Goal: Submit feedback/report problem

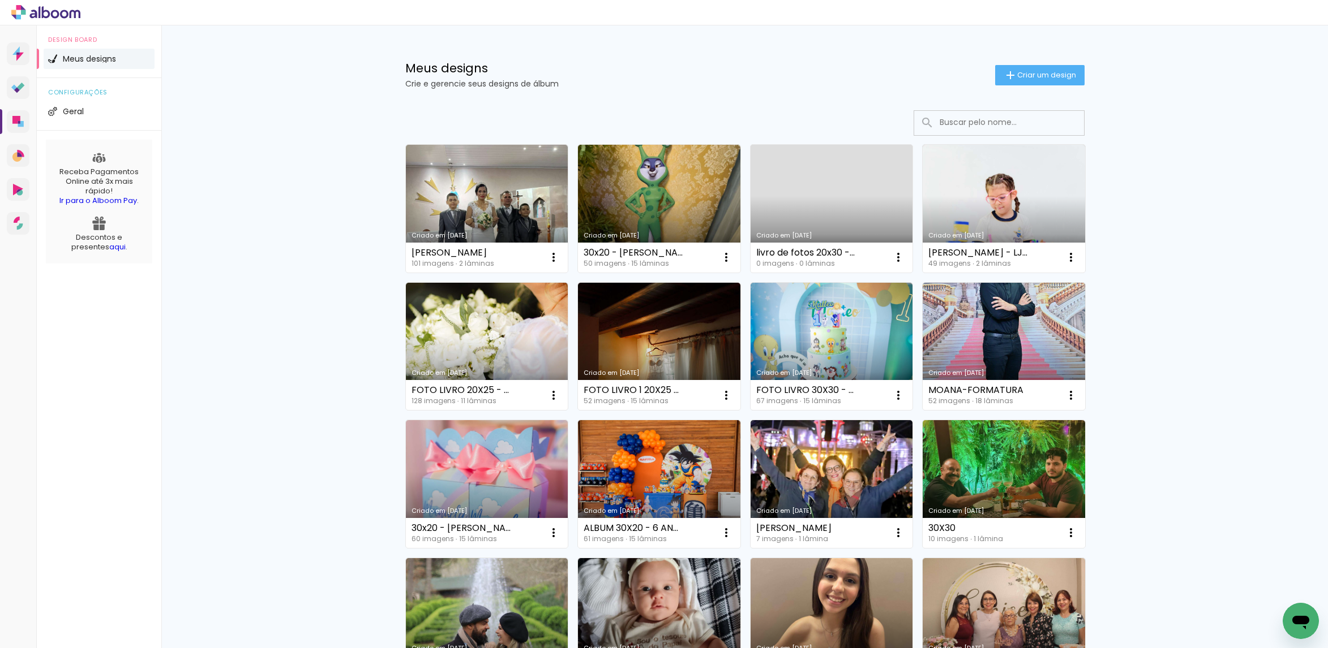
drag, startPoint x: 1307, startPoint y: 610, endPoint x: 1296, endPoint y: 609, distance: 10.8
click at [1296, 609] on div "Abrir janela de mensagens" at bounding box center [1300, 621] width 34 height 34
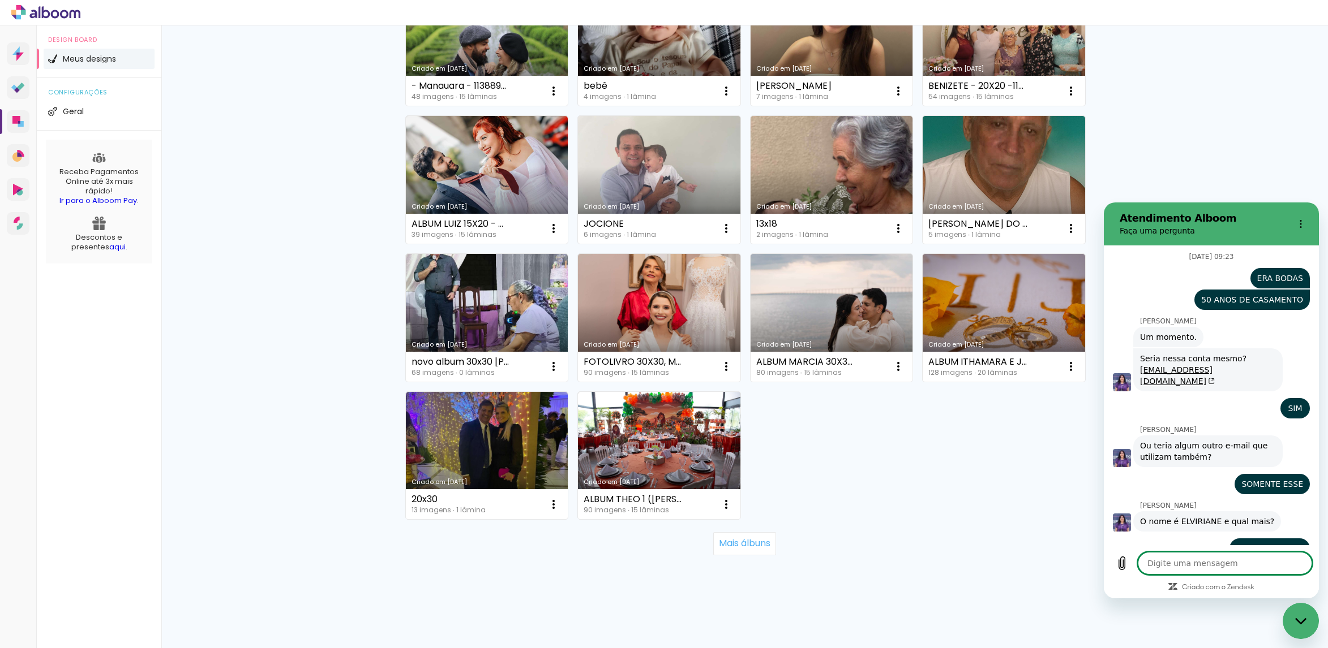
scroll to position [4555, 0]
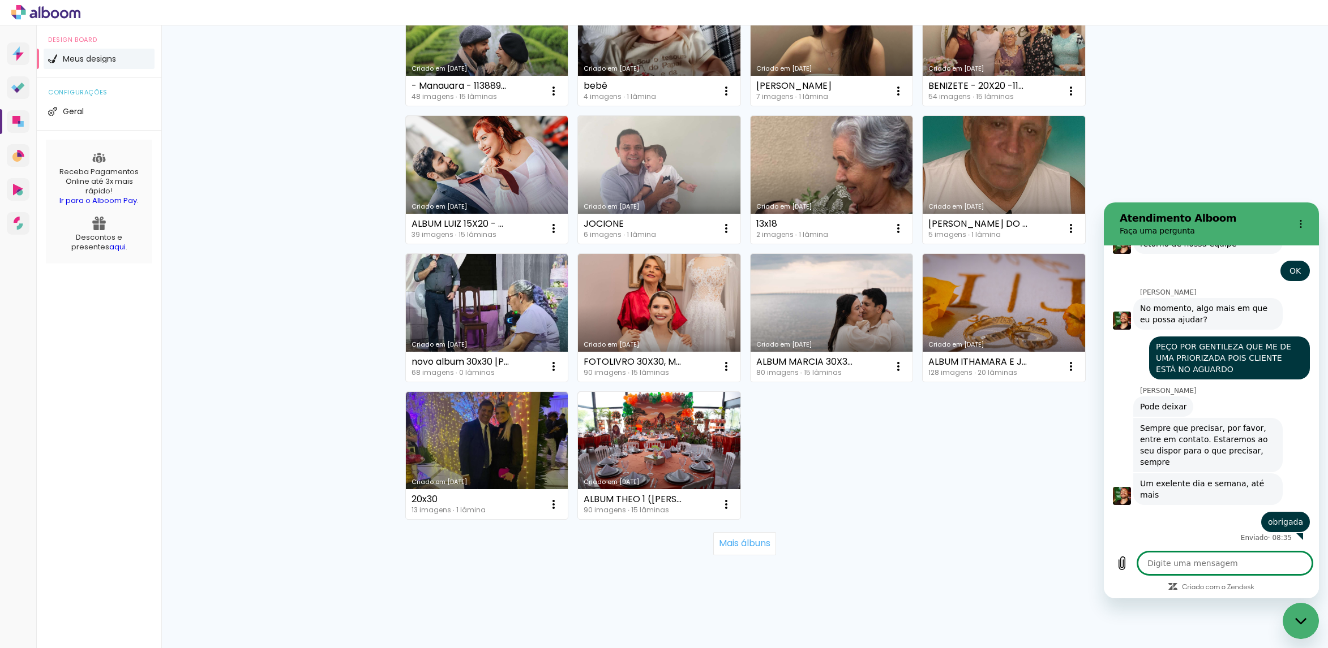
type textarea "x"
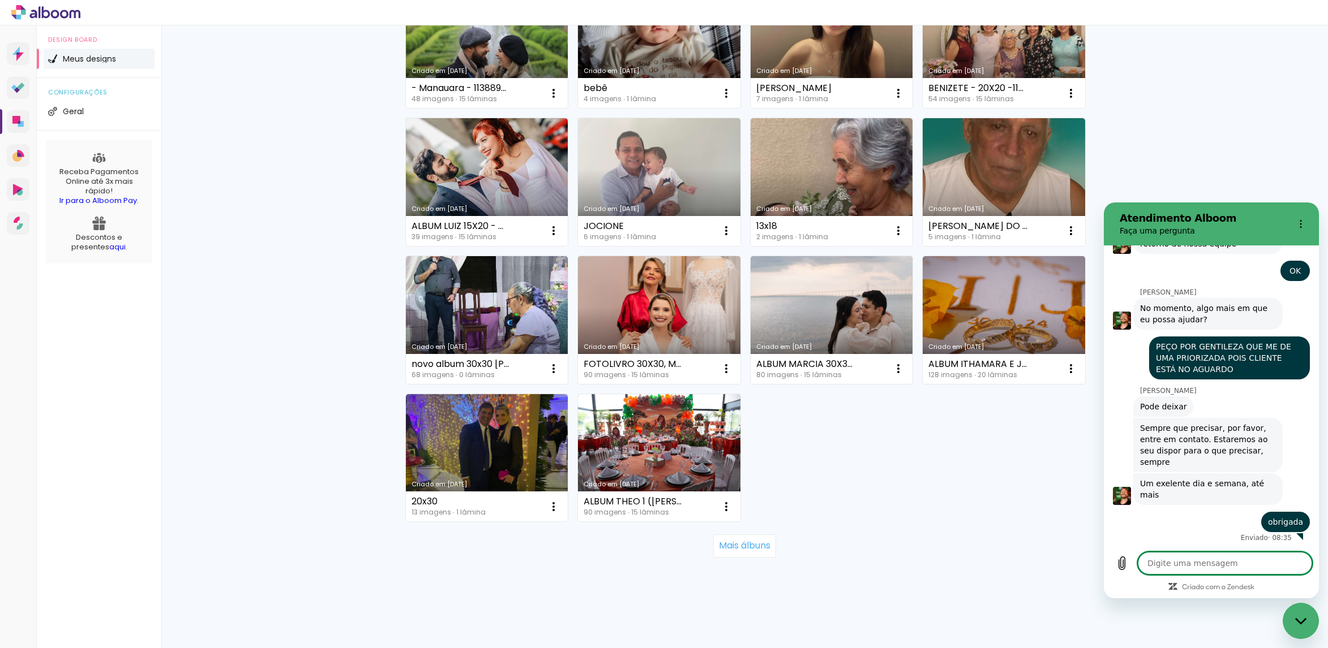
scroll to position [581, 0]
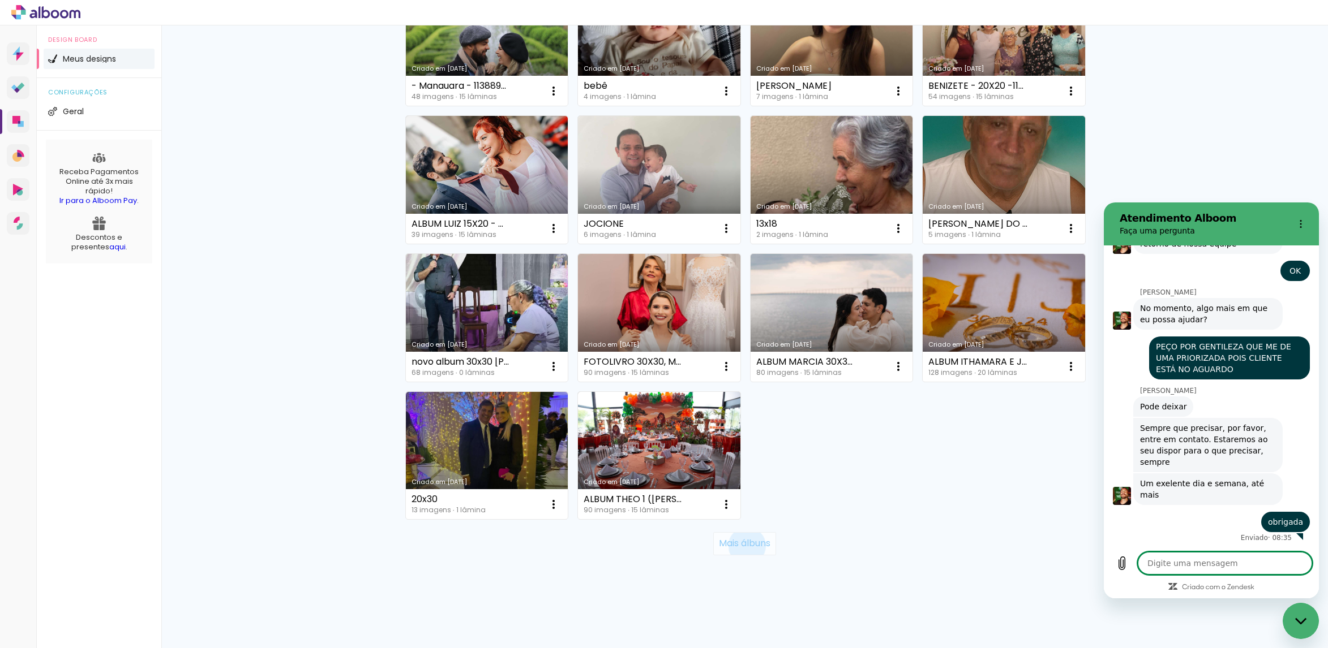
click at [0, 0] on slot "Mais álbuns" at bounding box center [0, 0] width 0 height 0
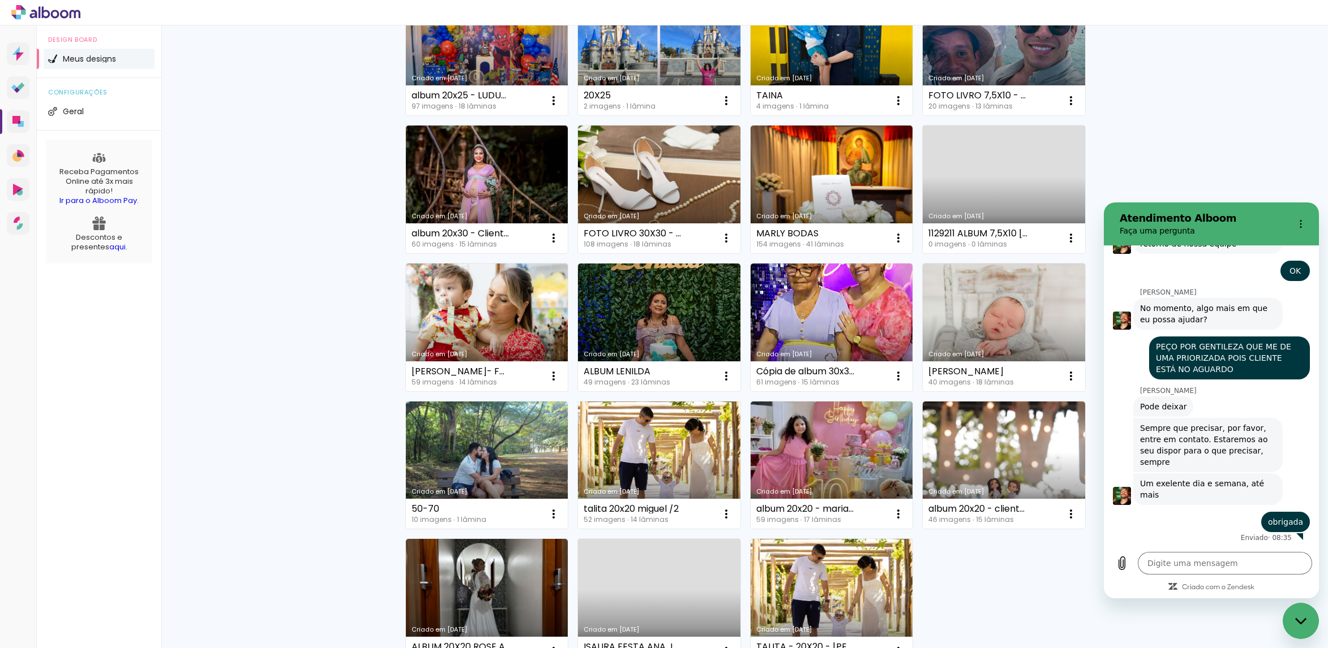
scroll to position [1408, 0]
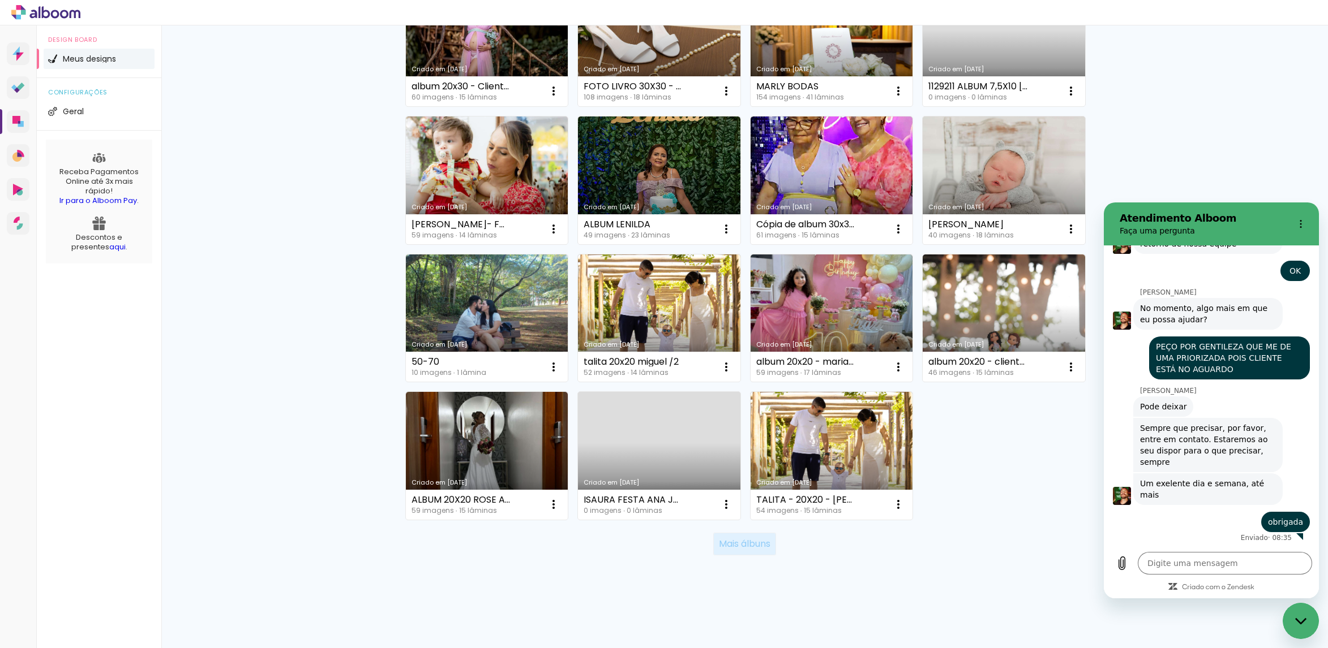
click at [0, 0] on slot "Mais álbuns" at bounding box center [0, 0] width 0 height 0
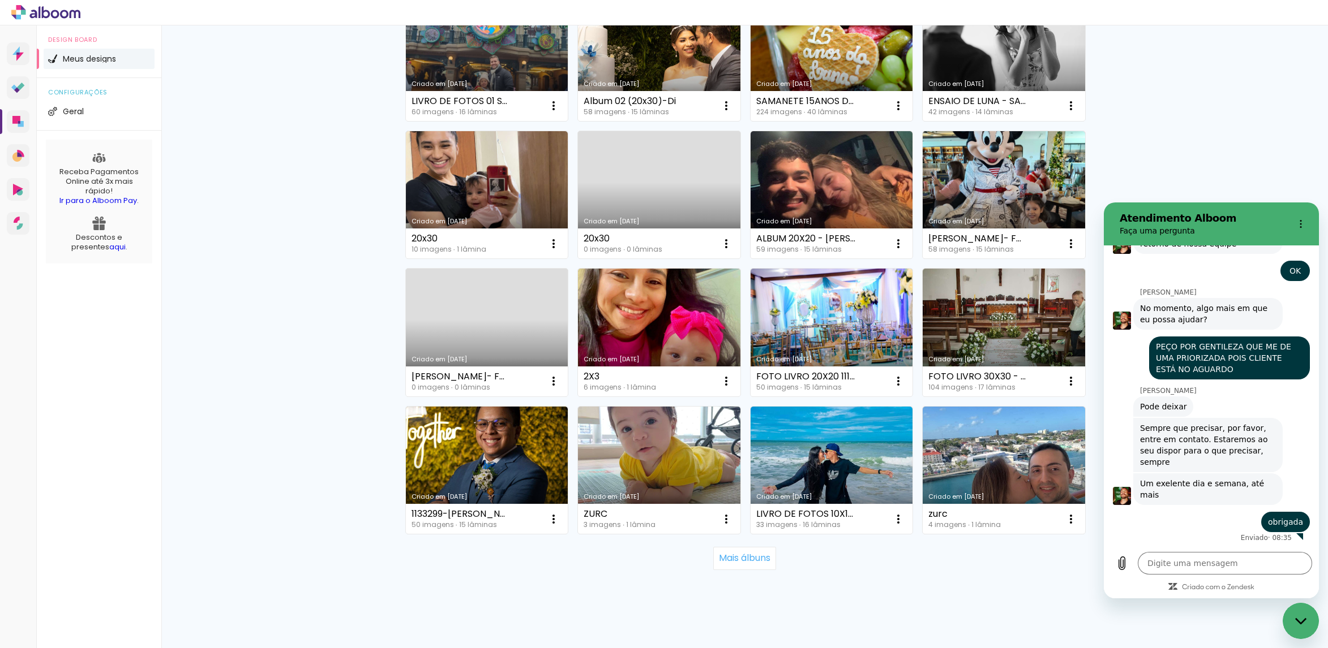
scroll to position [2235, 0]
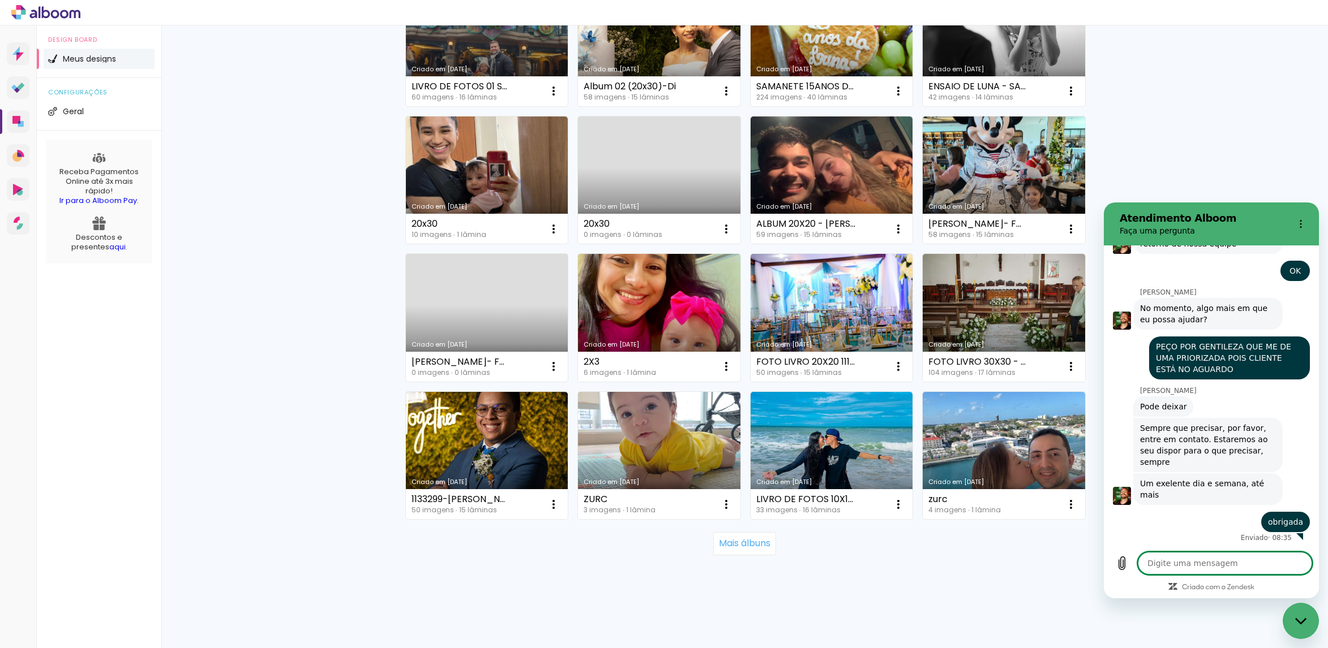
drag, startPoint x: 1235, startPoint y: 563, endPoint x: 1230, endPoint y: 572, distance: 9.6
click at [1232, 569] on textarea at bounding box center [1224, 563] width 174 height 23
type textarea "o"
type textarea "x"
type textarea "ol"
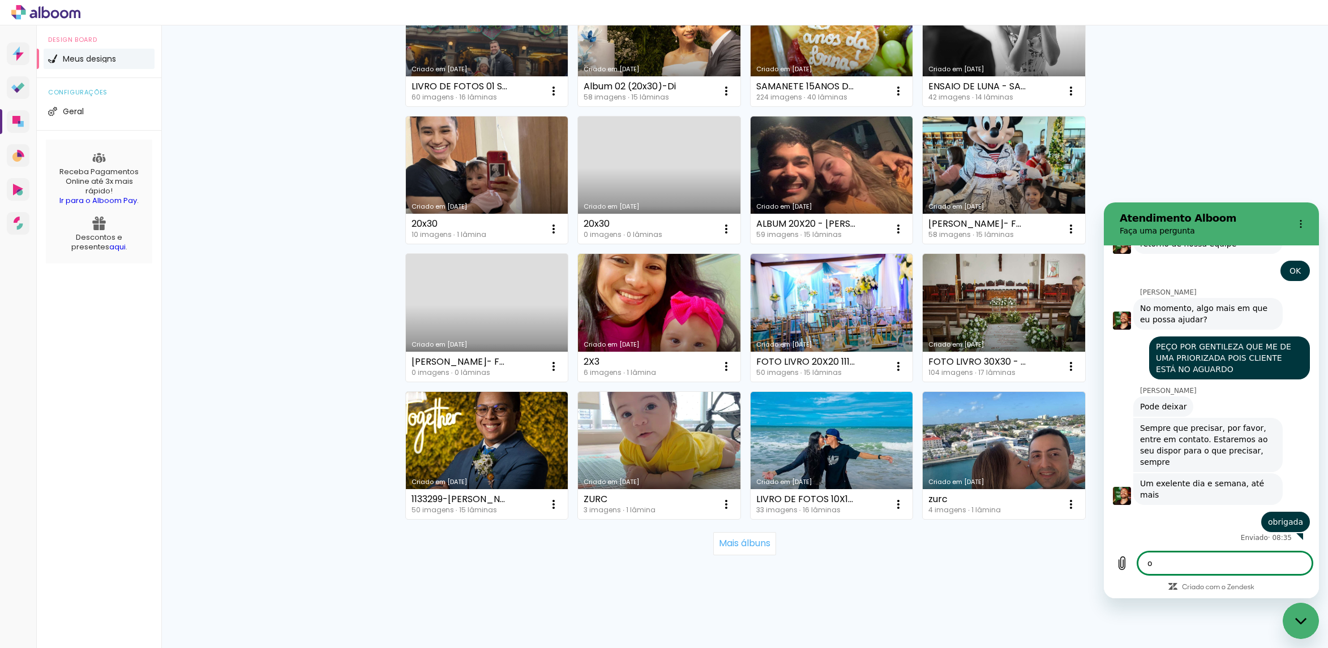
type textarea "x"
type textarea "olá"
type textarea "x"
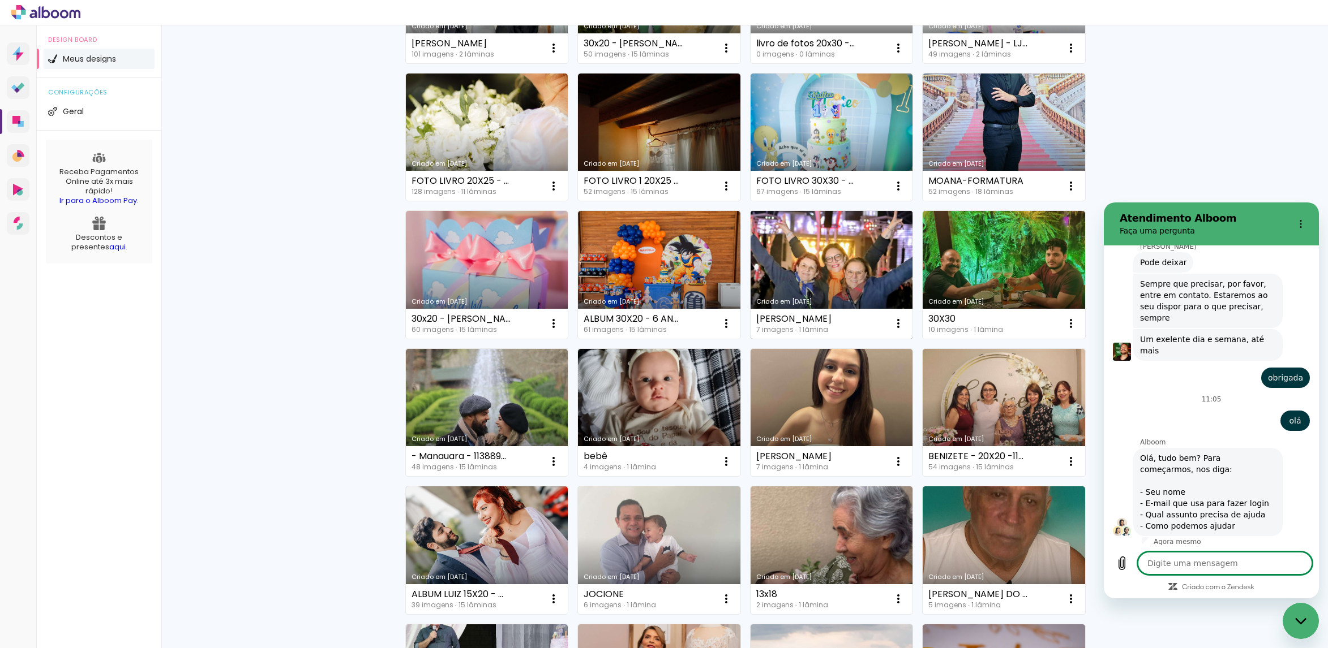
scroll to position [0, 0]
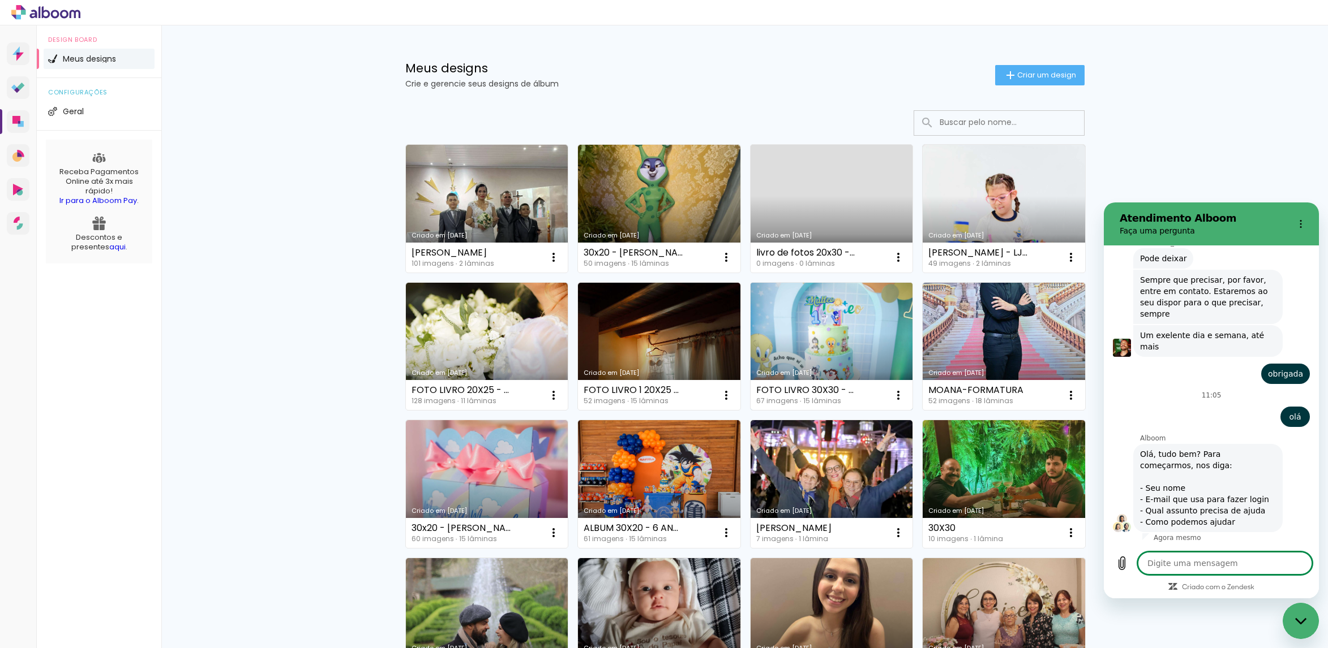
type textarea "x"
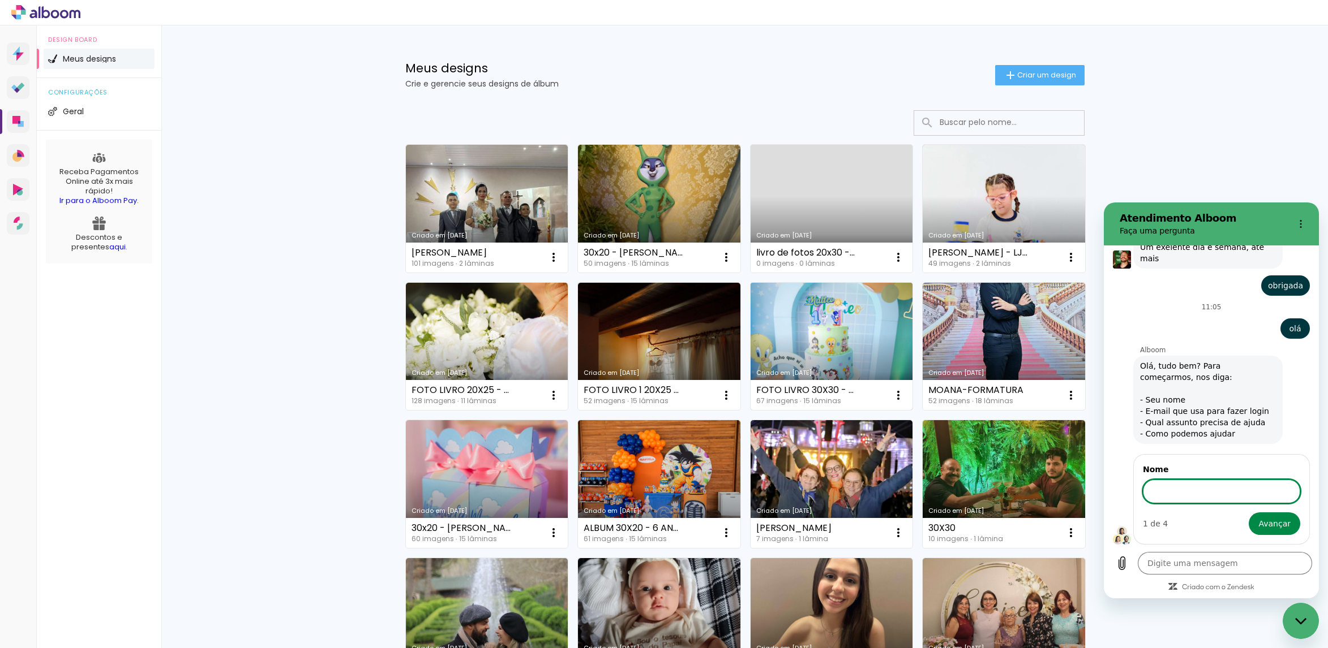
scroll to position [4830, 0]
type input "Denise"
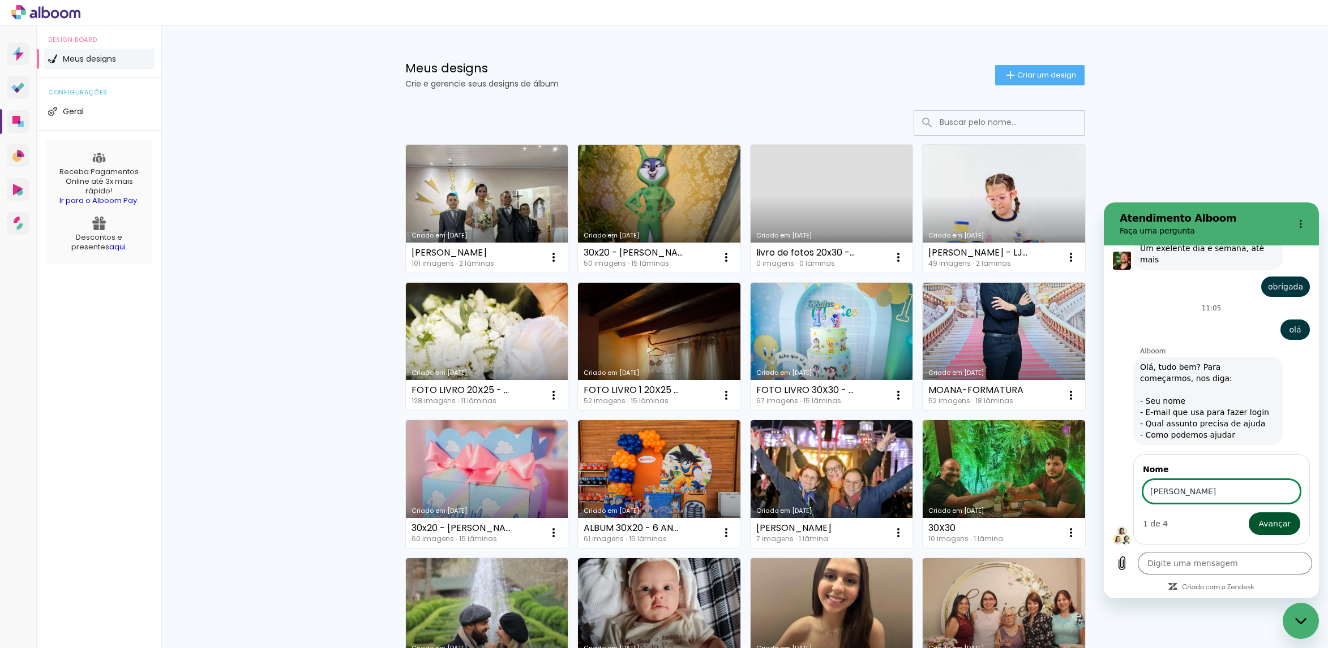
click at [1282, 529] on button "Avançar" at bounding box center [1273, 524] width 51 height 23
type textarea "x"
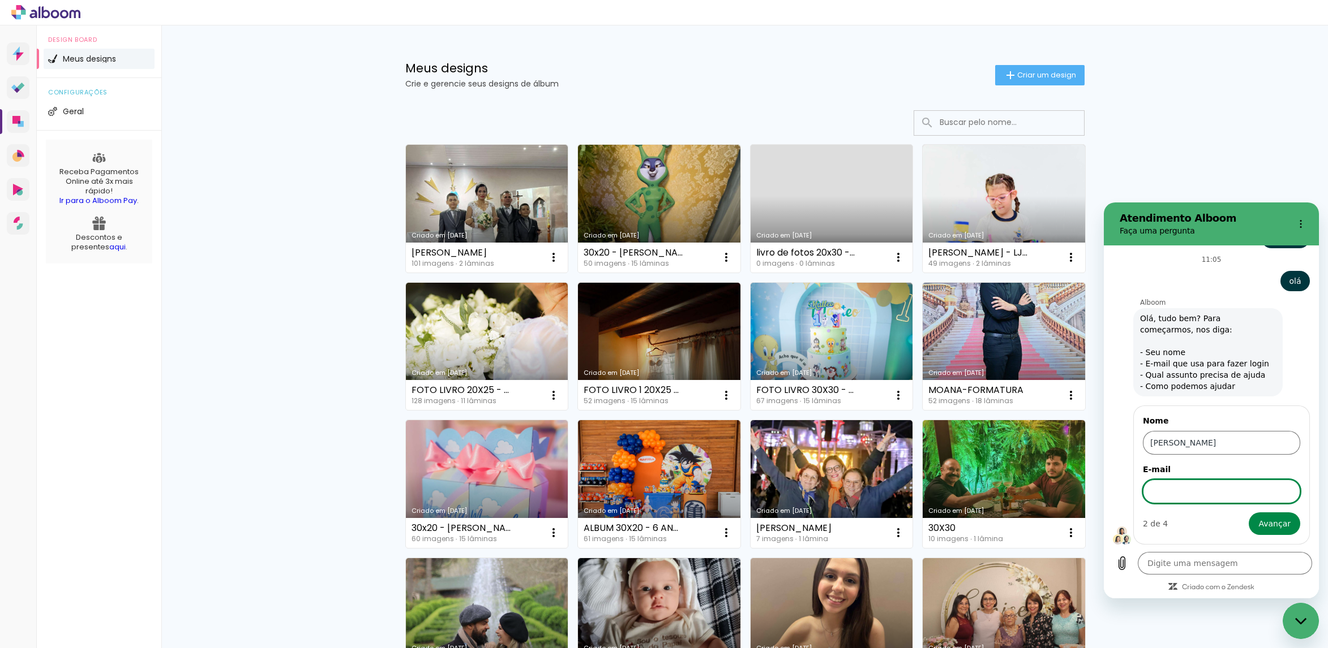
scroll to position [4879, 0]
click at [1187, 497] on input "E-mail" at bounding box center [1220, 492] width 157 height 24
type input "digital5@fotonascimento.com.br"
click at [1267, 535] on div "Nome Denise E-mail digital5@fotonascimento.com.br 2 de 4 Avançar" at bounding box center [1221, 475] width 177 height 139
click at [1258, 525] on span "Avançar" at bounding box center [1274, 524] width 32 height 14
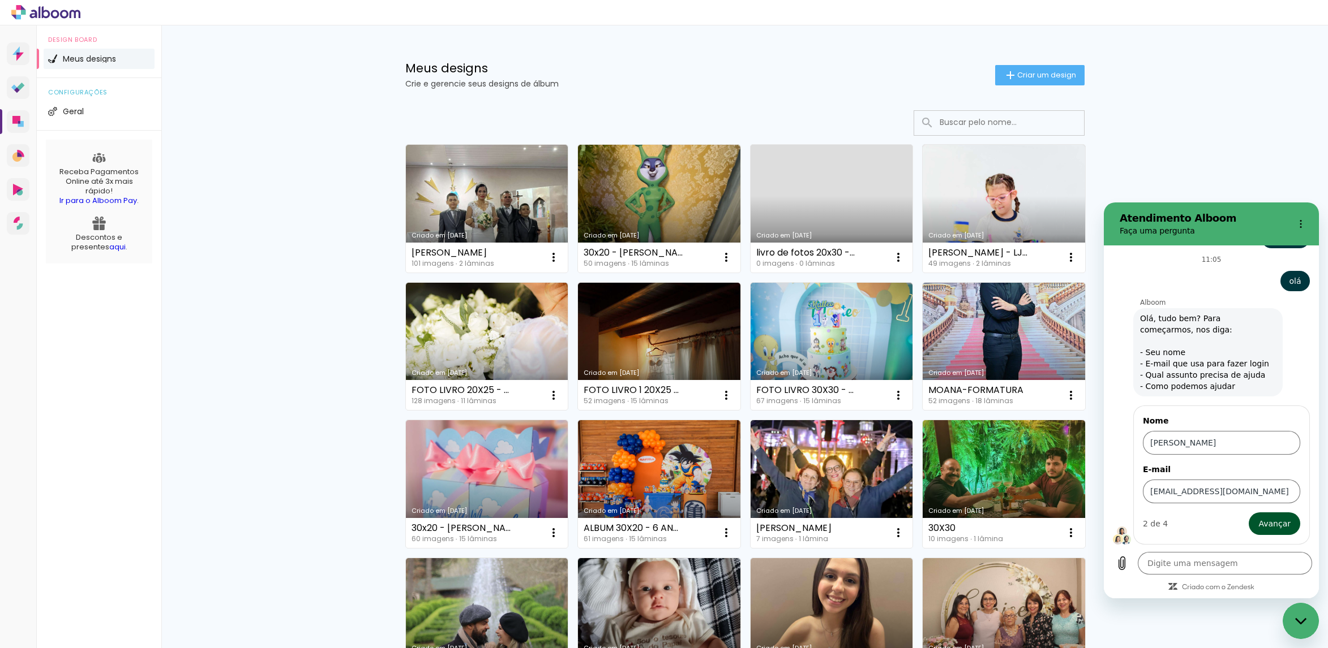
type textarea "x"
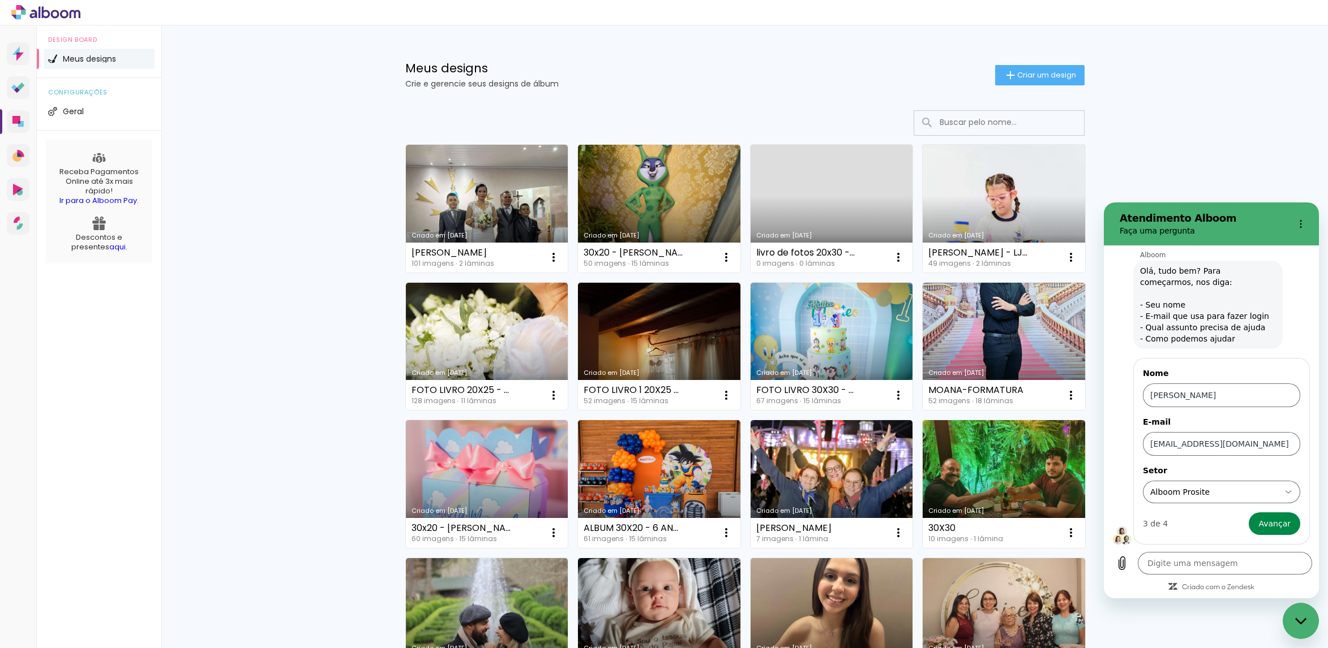
scroll to position [4926, 0]
click at [1208, 499] on div "Alboom Prosite Alboom Prosite" at bounding box center [1214, 492] width 131 height 20
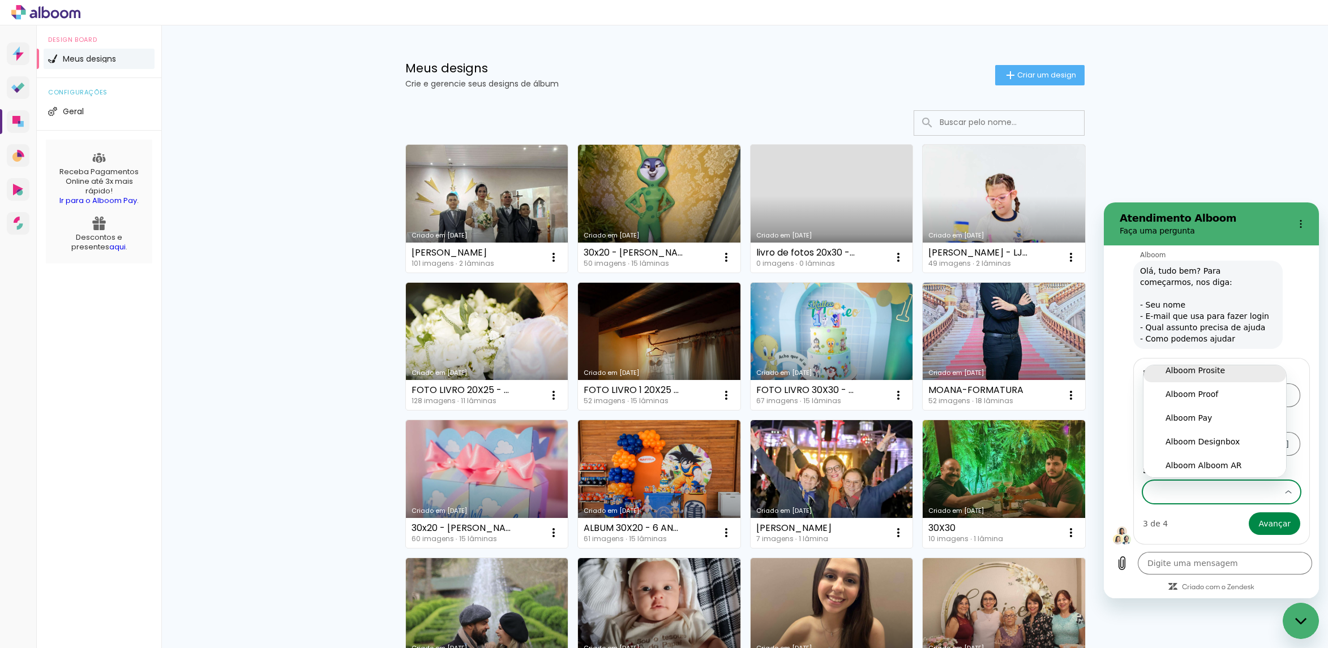
scroll to position [2, 0]
drag, startPoint x: 1216, startPoint y: 373, endPoint x: 1220, endPoint y: 379, distance: 7.4
click at [1215, 372] on div "Alboom Prosite" at bounding box center [1214, 377] width 98 height 11
type input "Alboom Prosite"
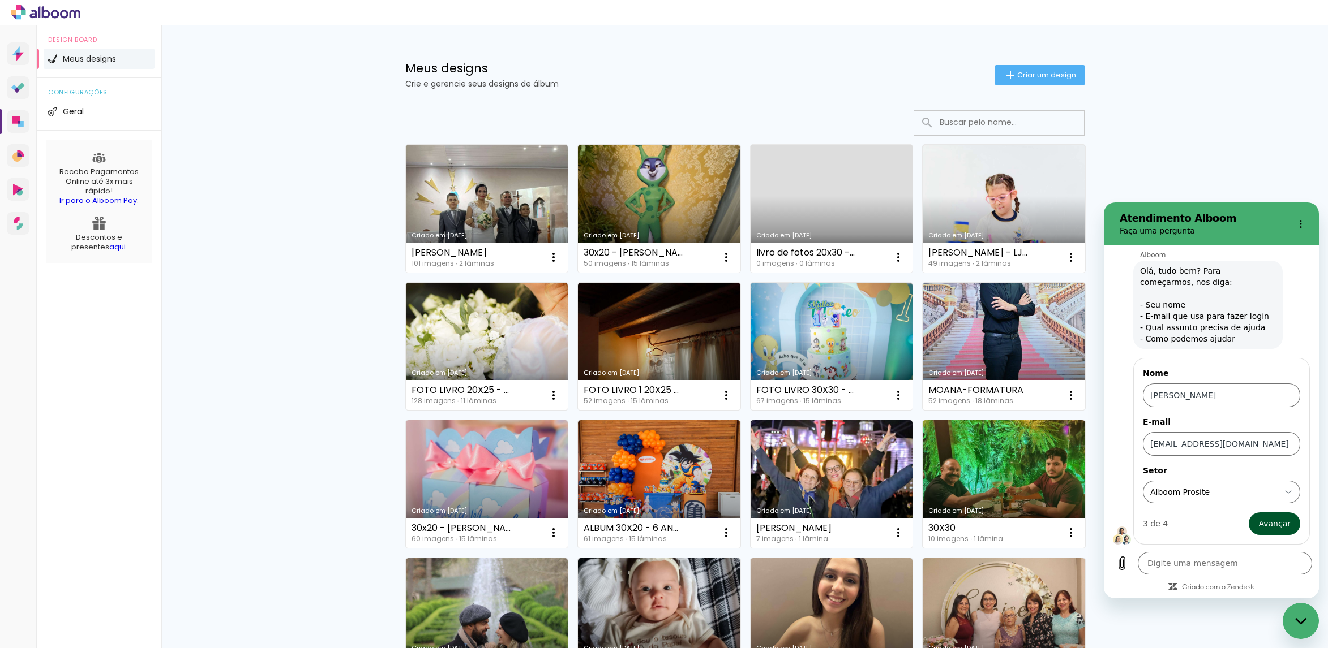
click at [1265, 534] on button "Avançar" at bounding box center [1273, 524] width 51 height 23
type textarea "x"
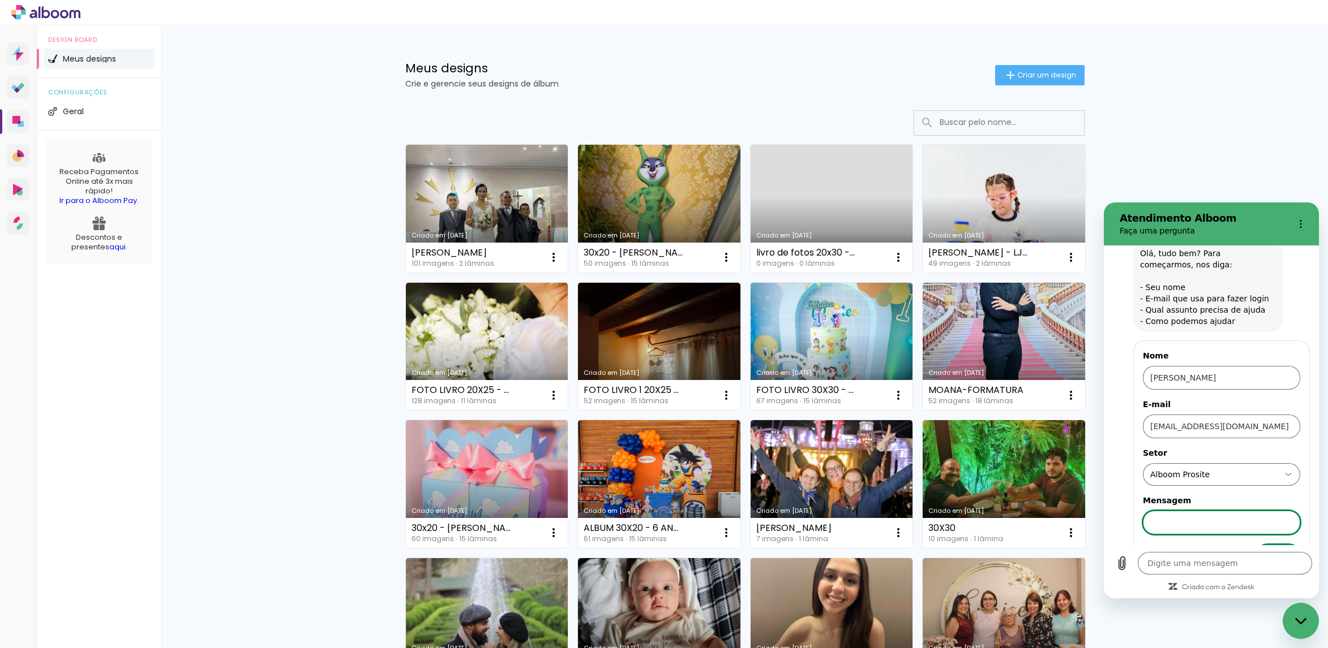
click at [1265, 531] on input "Mensagem" at bounding box center [1220, 523] width 157 height 24
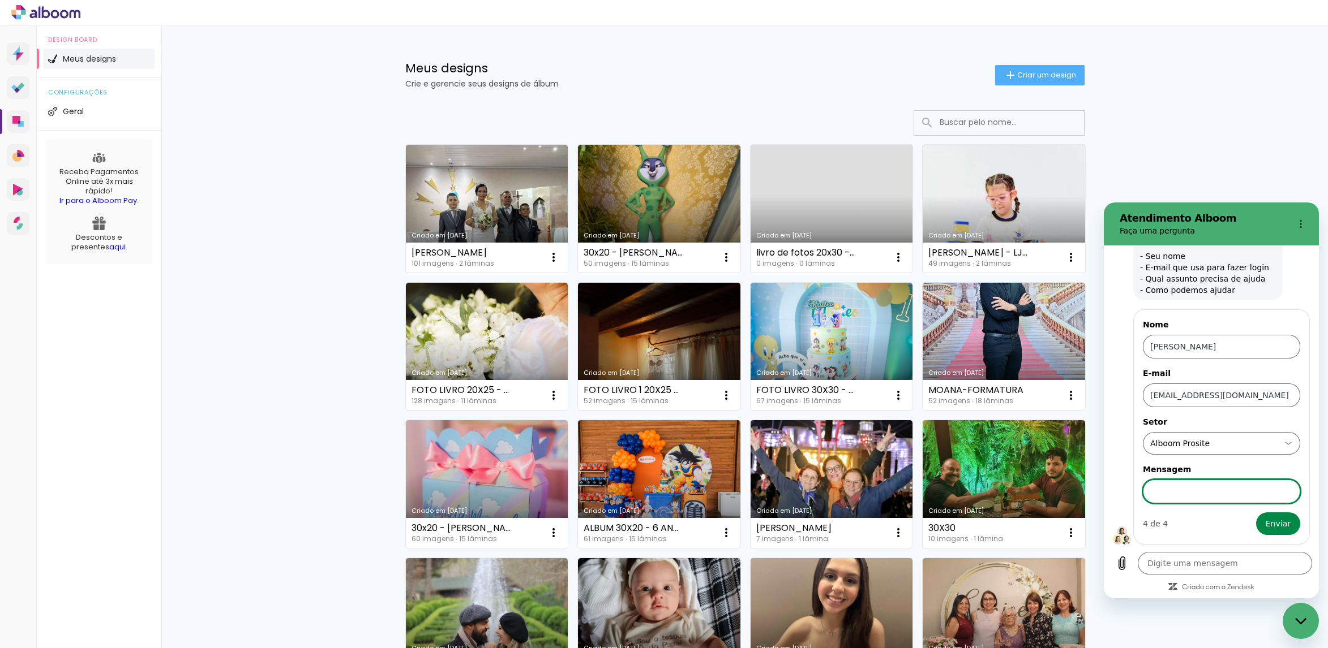
scroll to position [4976, 0]
click at [1185, 496] on input "Mensagem" at bounding box center [1220, 492] width 157 height 24
type input "por favor, meu album não está visivel"
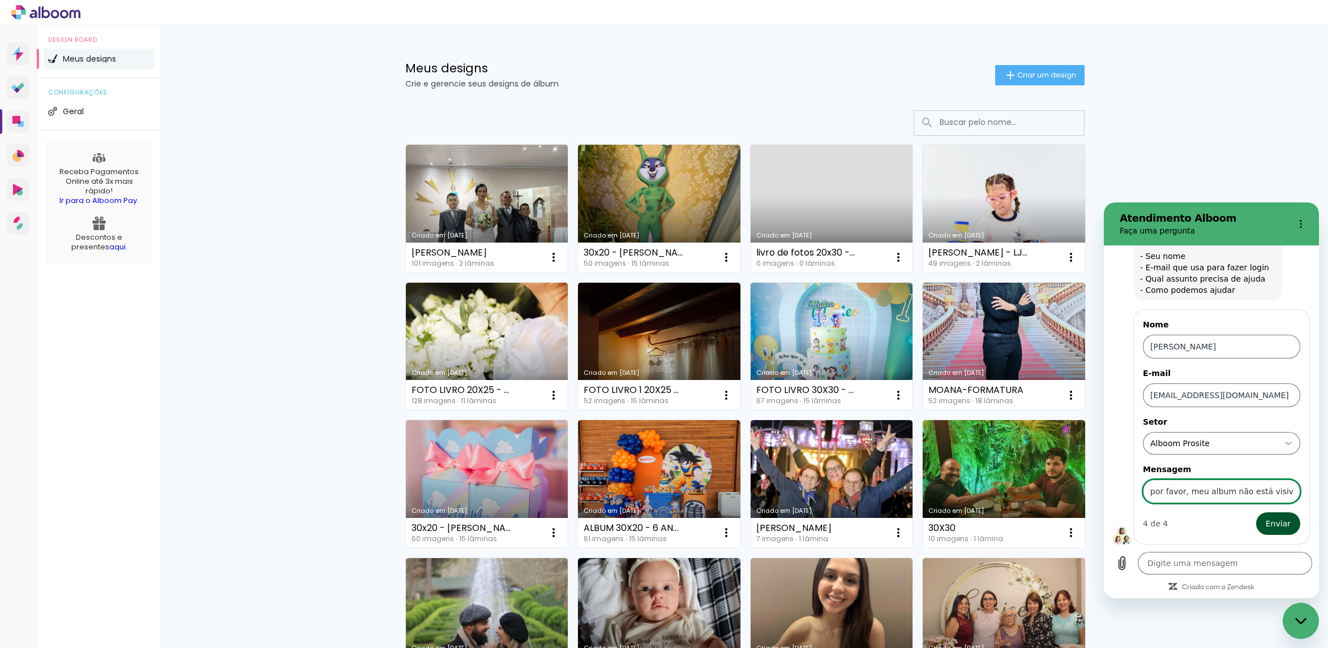
click at [1256, 524] on button "Enviar" at bounding box center [1278, 524] width 44 height 23
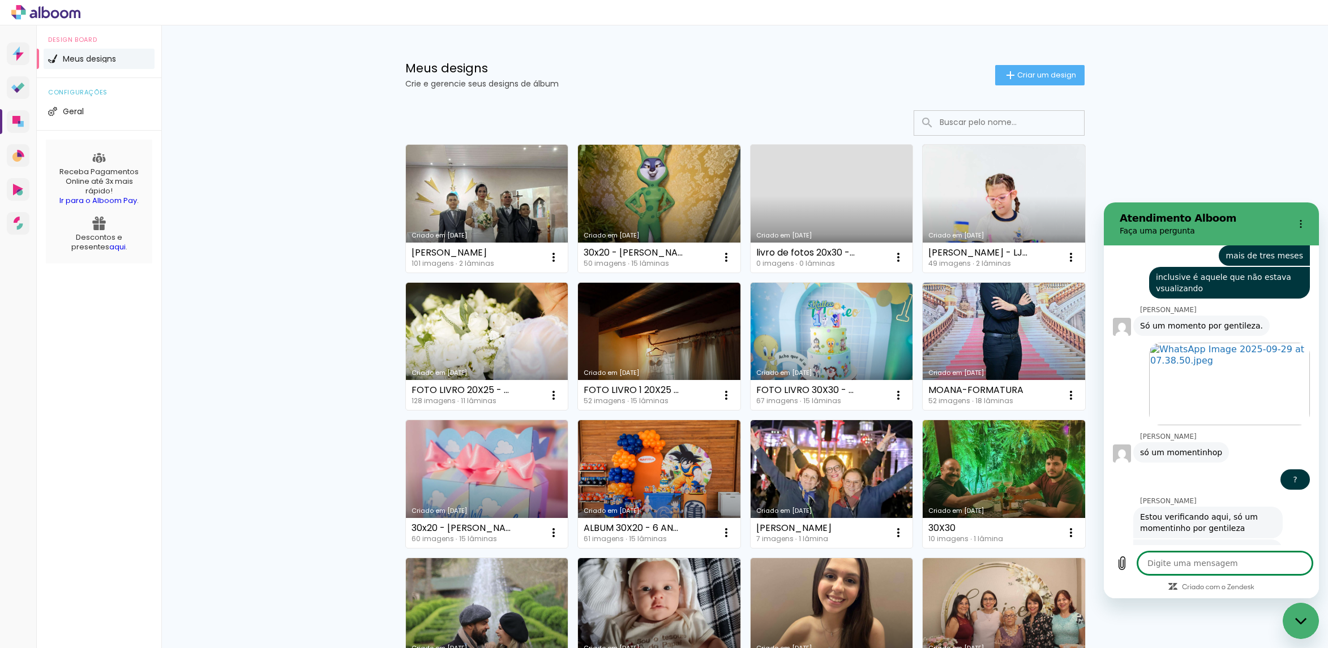
scroll to position [3108, 0]
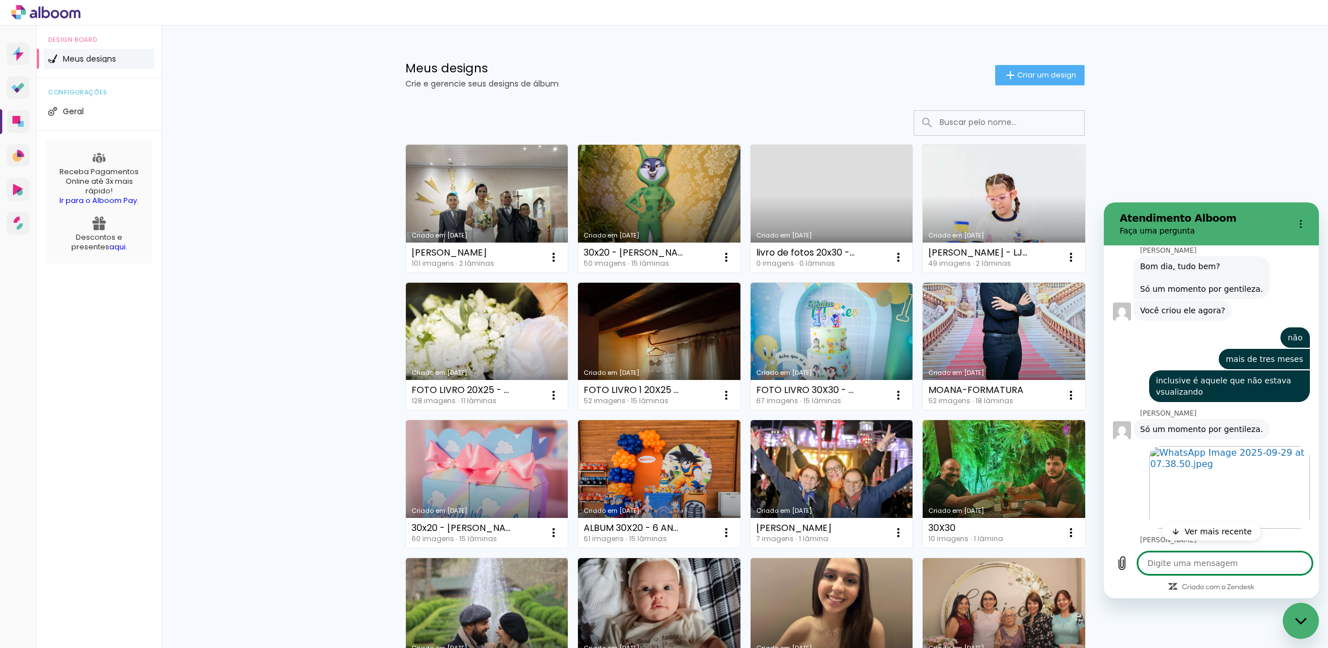
click at [1139, 470] on div "Abrir em nova aba" at bounding box center [1206, 484] width 206 height 89
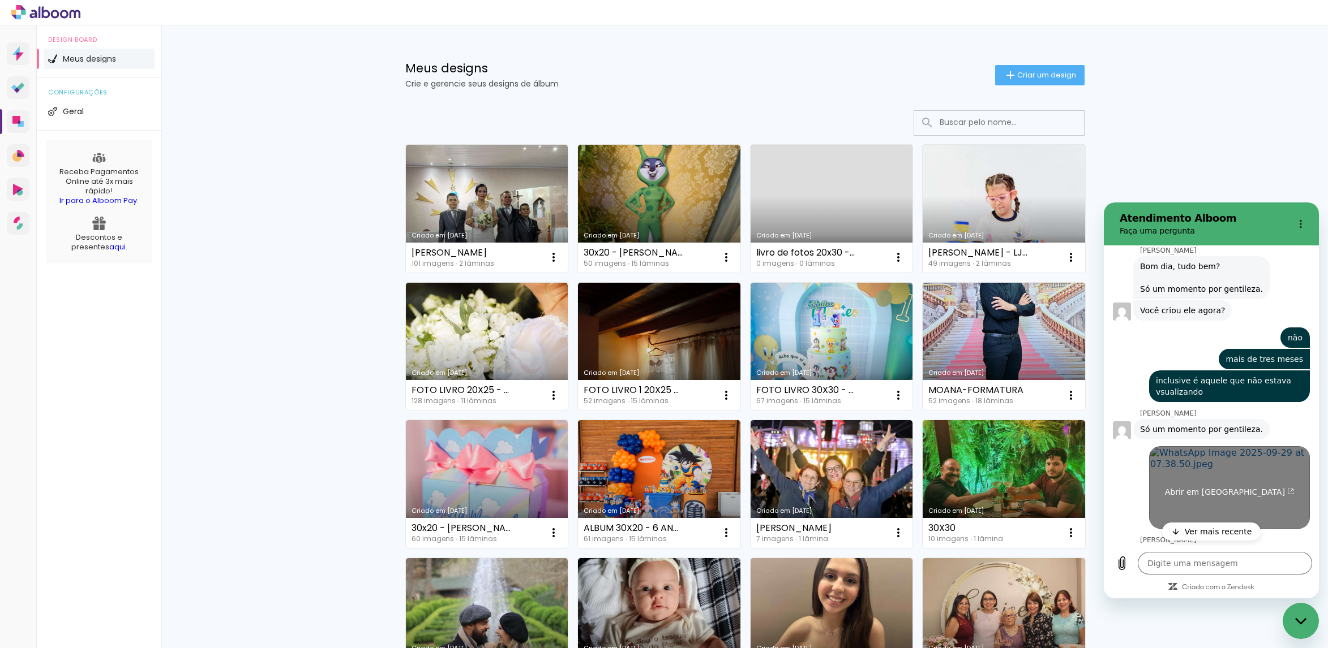
click at [1189, 488] on span "Abrir em nova aba" at bounding box center [1230, 492] width 130 height 9
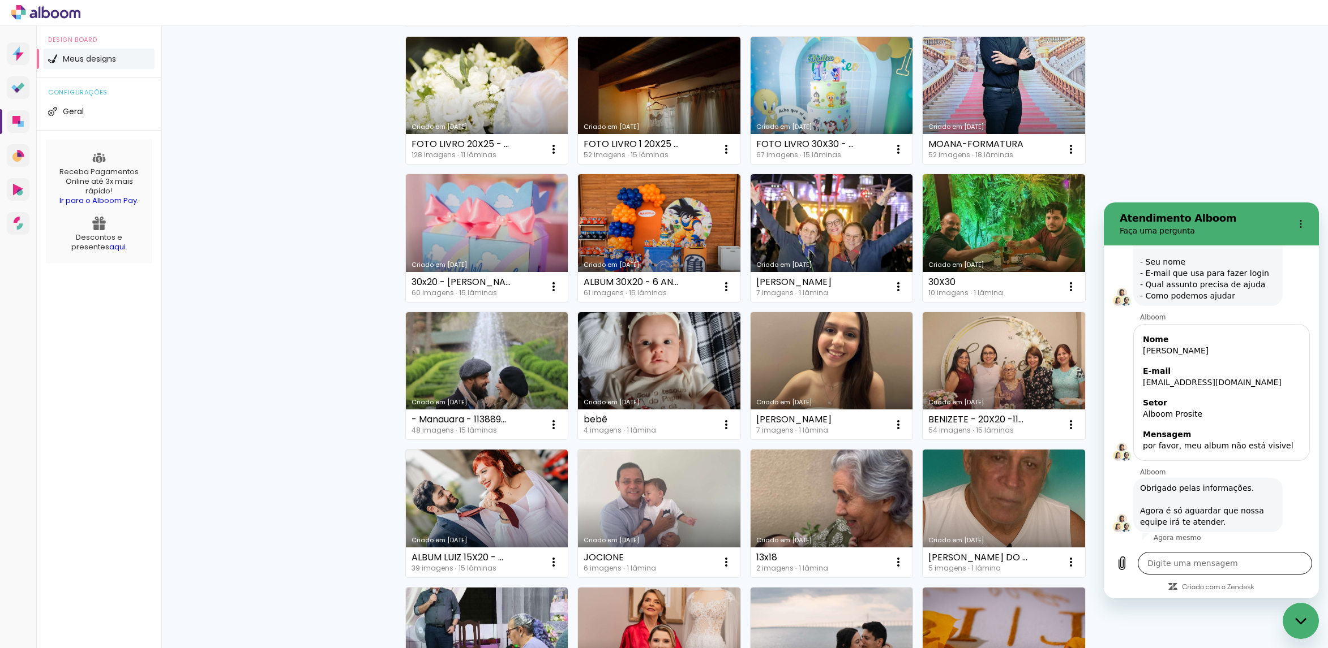
scroll to position [255, 0]
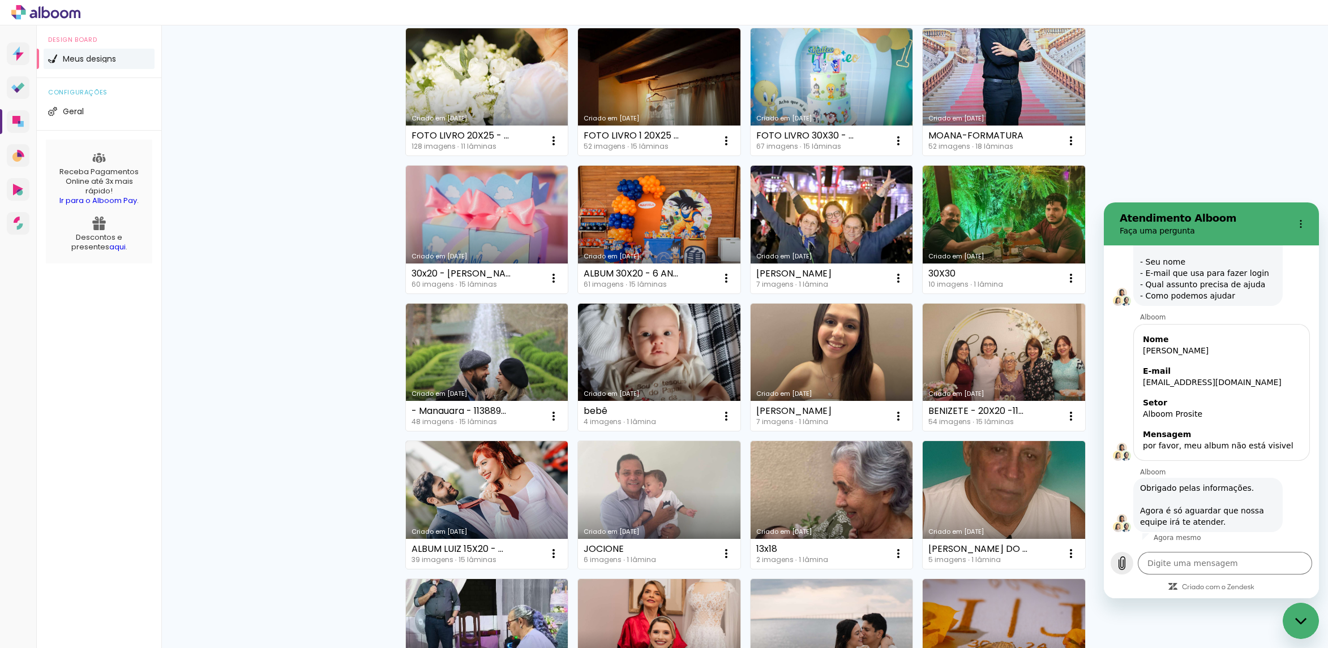
click at [1122, 562] on icon "Carregar arquivo" at bounding box center [1122, 564] width 14 height 14
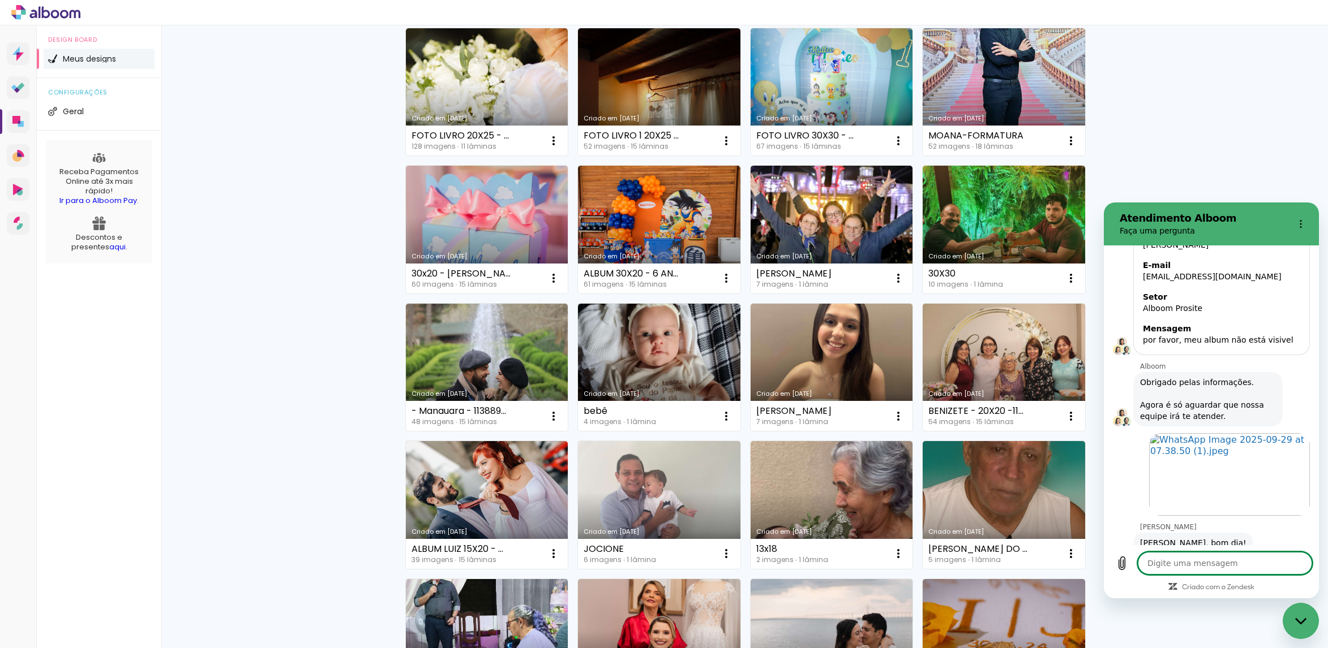
scroll to position [5128, 0]
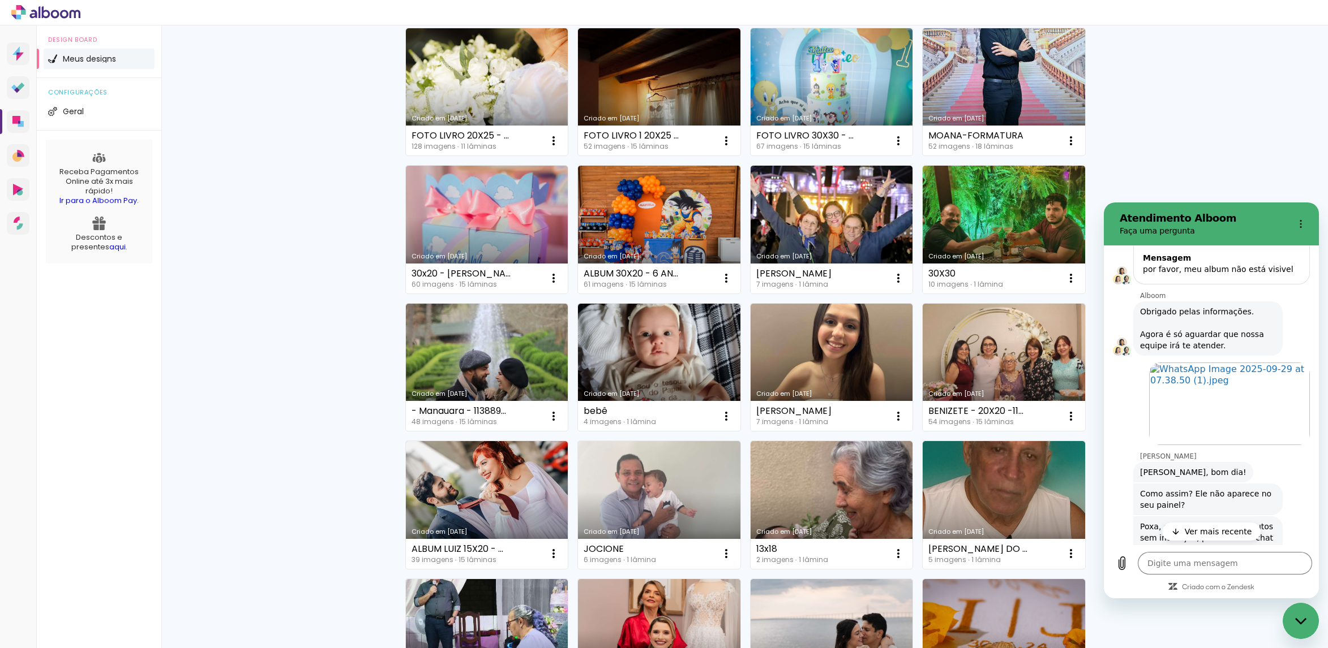
type textarea "x"
